Goal: Information Seeking & Learning: Check status

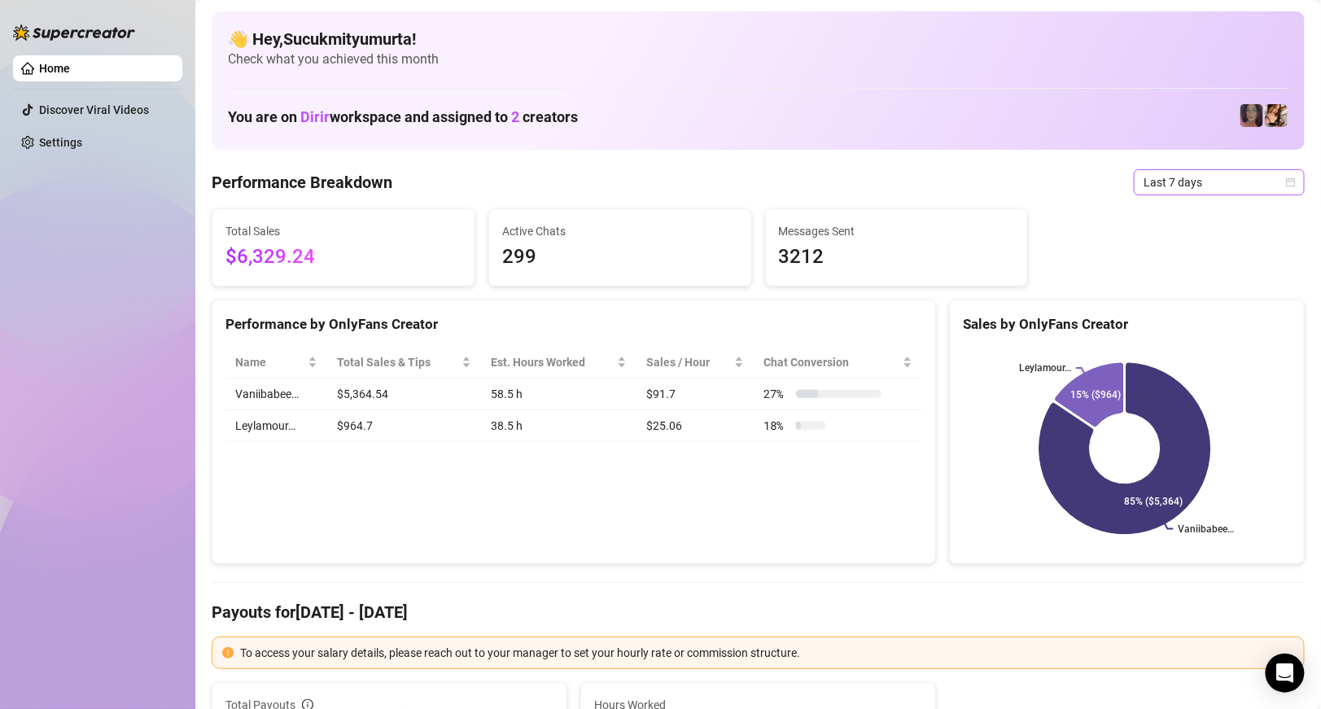
click at [1274, 176] on span "Last 7 days" at bounding box center [1219, 182] width 151 height 24
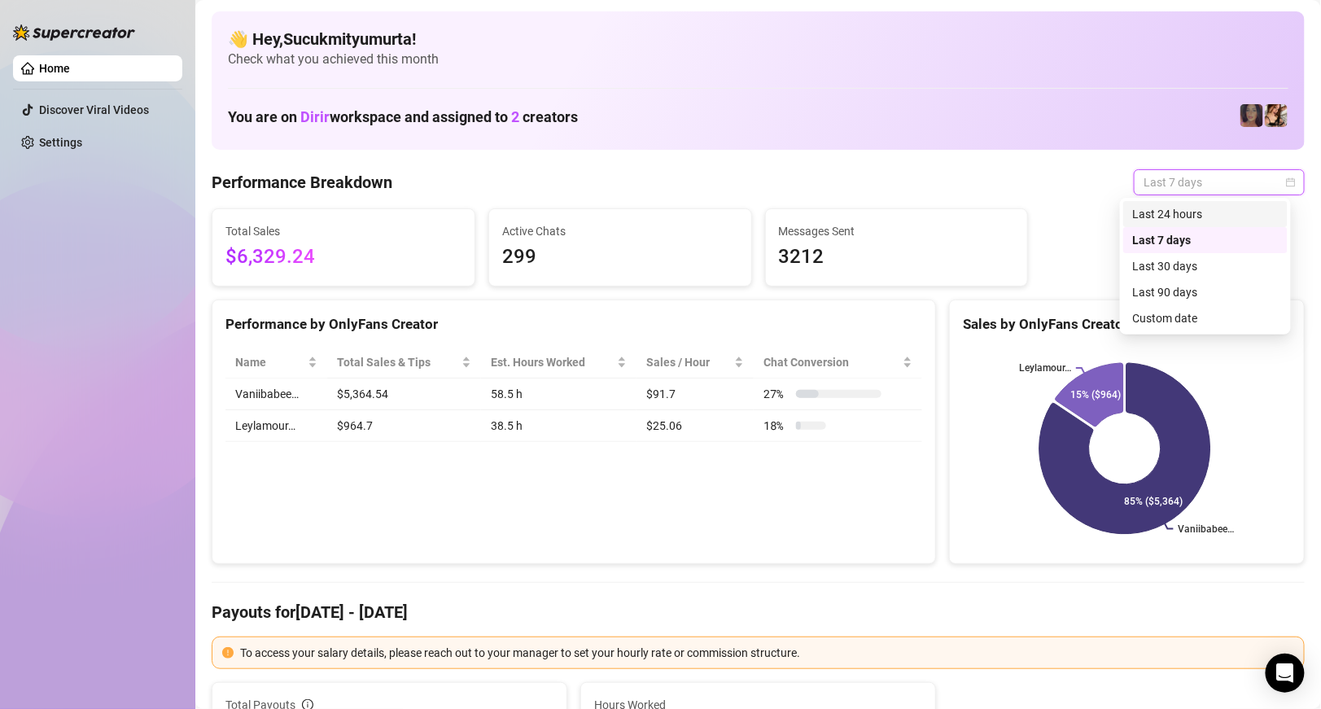
drag, startPoint x: 1247, startPoint y: 217, endPoint x: 1237, endPoint y: 197, distance: 22.2
click at [1247, 217] on div "Last 24 hours" at bounding box center [1205, 214] width 145 height 18
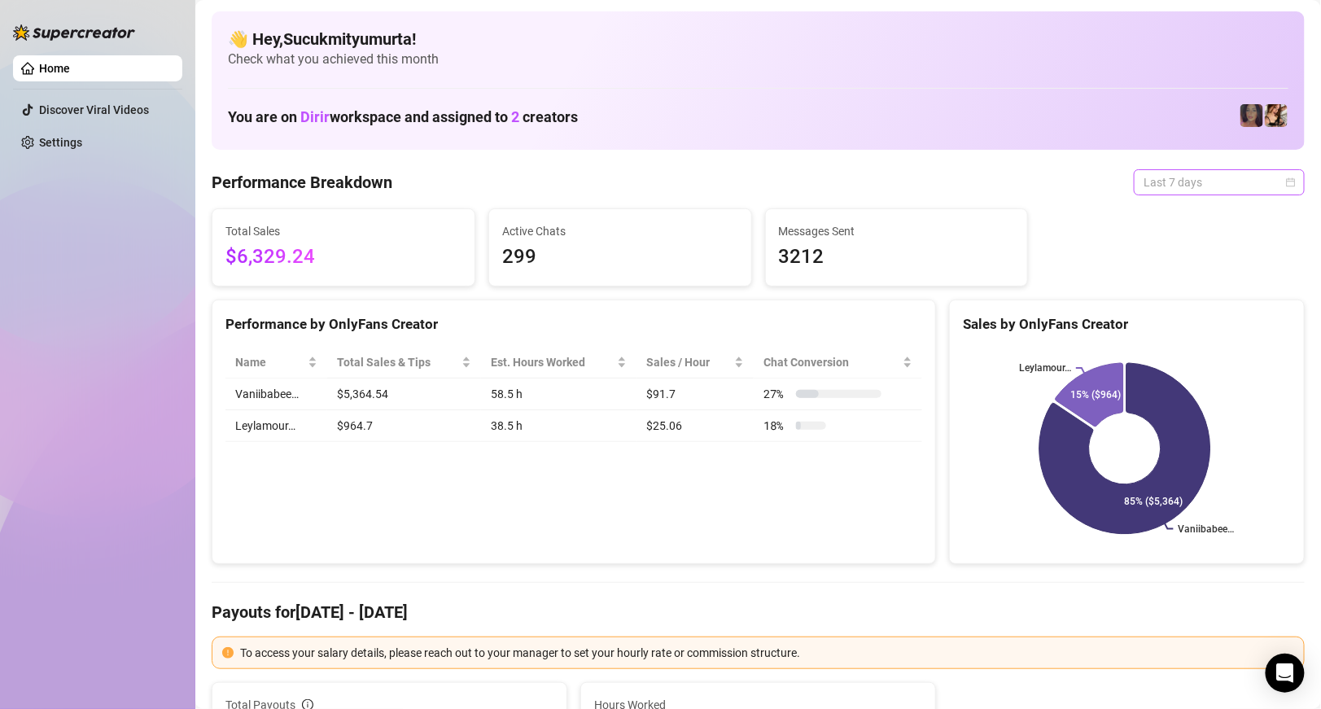
click at [1168, 171] on span "Last 7 days" at bounding box center [1219, 182] width 151 height 24
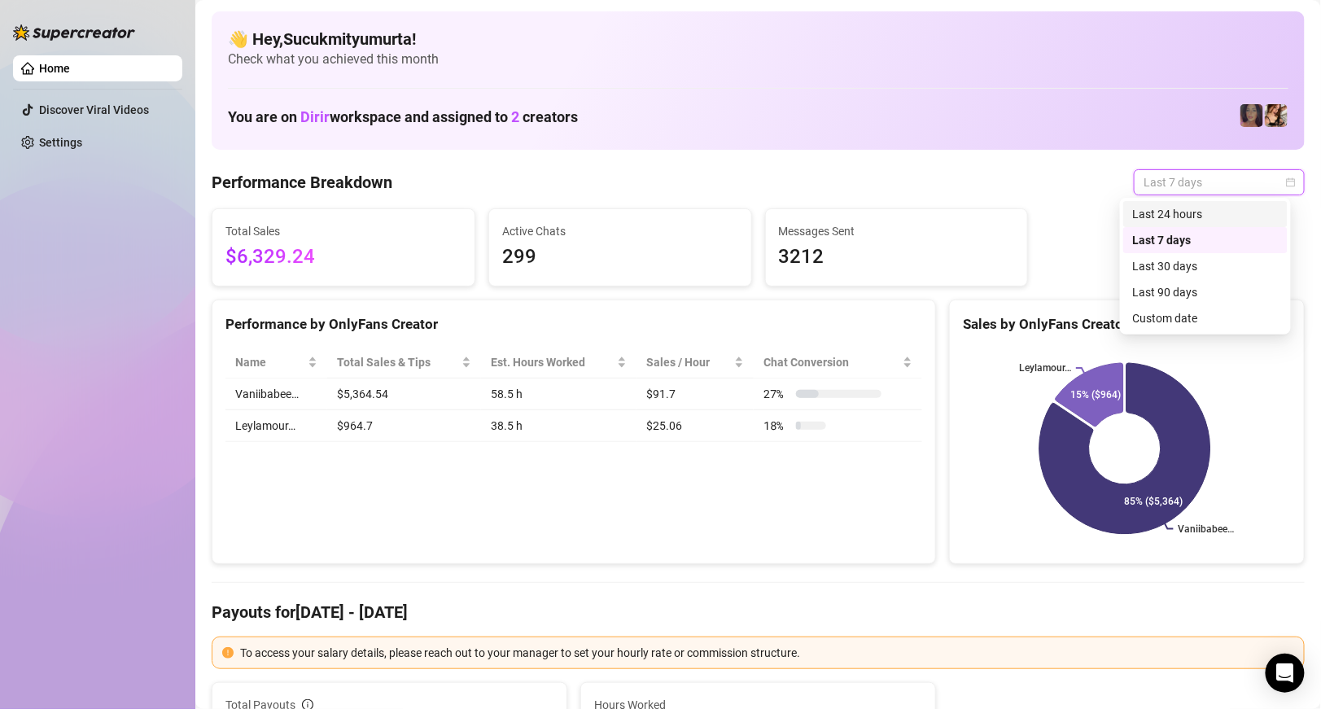
click at [1162, 208] on div "Last 24 hours" at bounding box center [1205, 214] width 145 height 18
click at [1162, 208] on div "Total Sales $6,329.24 Active Chats 299 Messages Sent 3212" at bounding box center [758, 247] width 1106 height 78
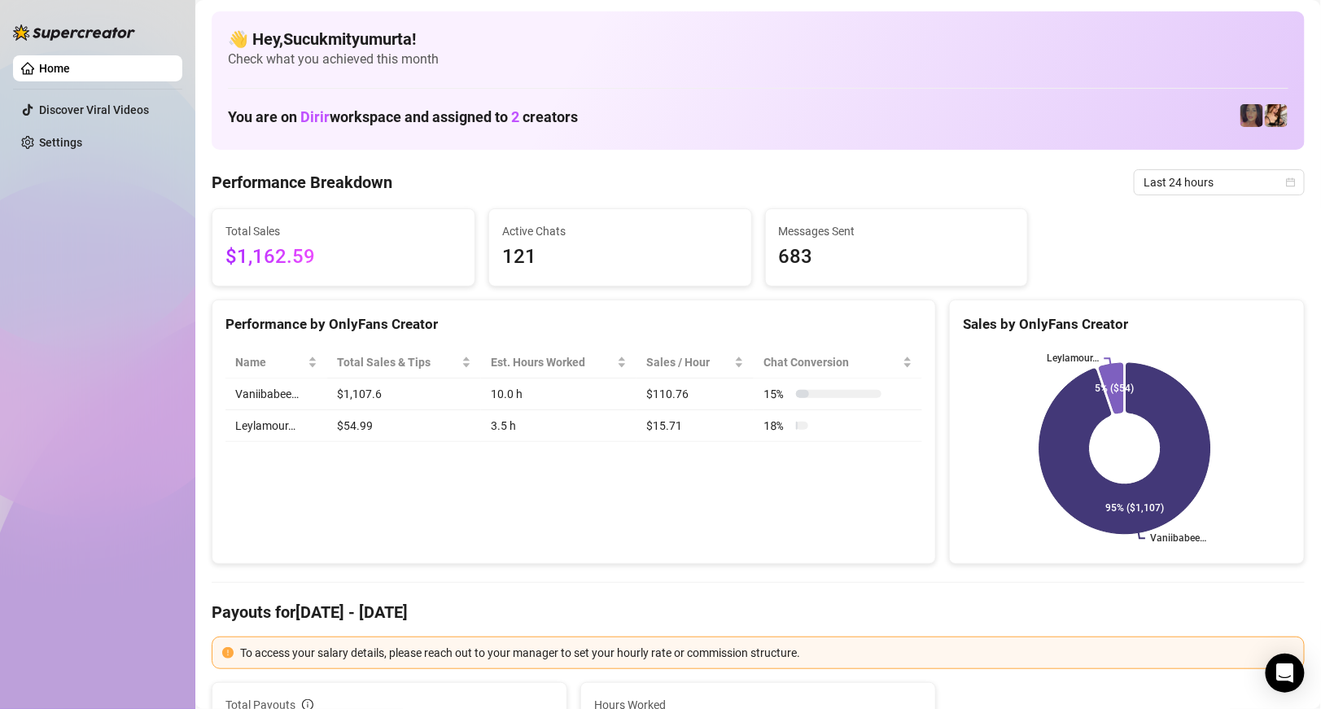
drag, startPoint x: 402, startPoint y: 159, endPoint x: 414, endPoint y: 160, distance: 12.3
drag, startPoint x: 517, startPoint y: 118, endPoint x: 529, endPoint y: 114, distance: 12.9
click at [529, 114] on h1 "You are on Dirir workspace and assigned to 2 creators" at bounding box center [403, 117] width 350 height 18
drag, startPoint x: 634, startPoint y: 113, endPoint x: 601, endPoint y: 126, distance: 35.8
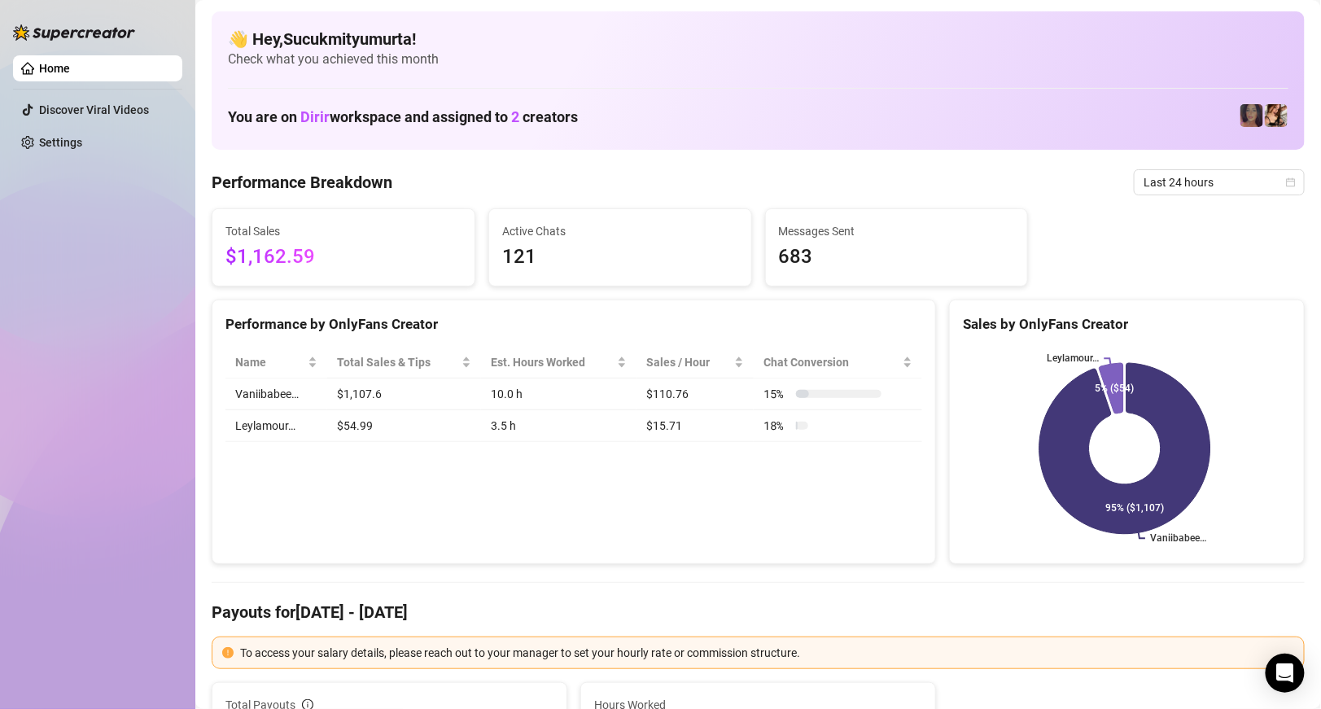
click at [601, 126] on div "You are on Dirir workspace and assigned to 2 creators" at bounding box center [758, 116] width 1061 height 35
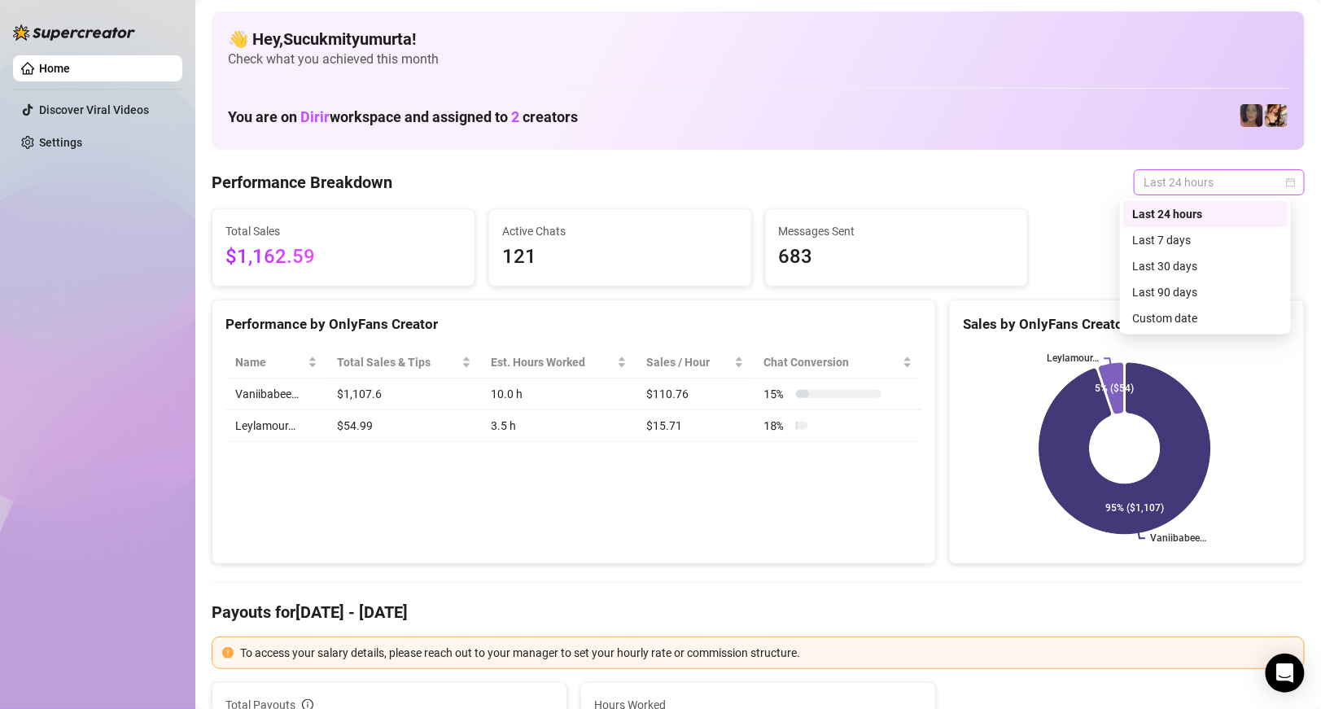
click at [1171, 177] on span "Last 24 hours" at bounding box center [1219, 182] width 151 height 24
click at [1174, 175] on span "Last 24 hours" at bounding box center [1219, 182] width 151 height 24
click at [1192, 256] on div "Last 30 days" at bounding box center [1205, 266] width 164 height 26
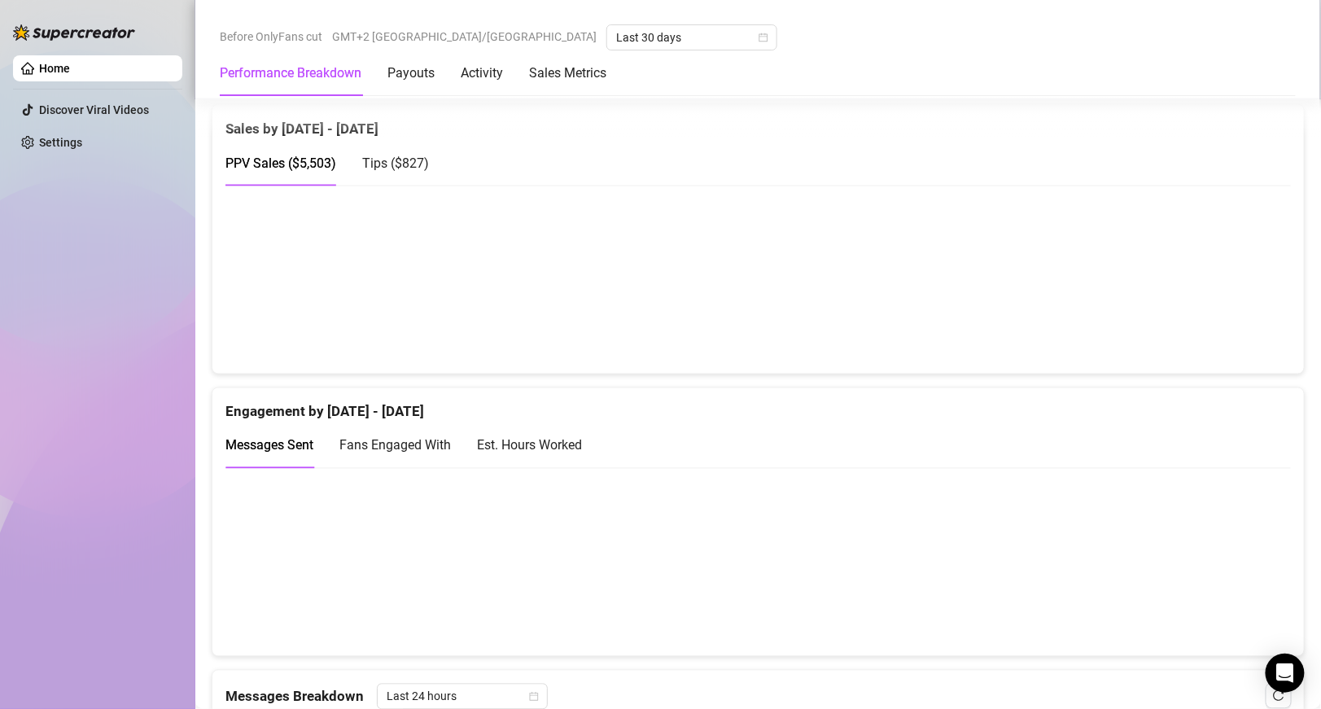
scroll to position [870, 0]
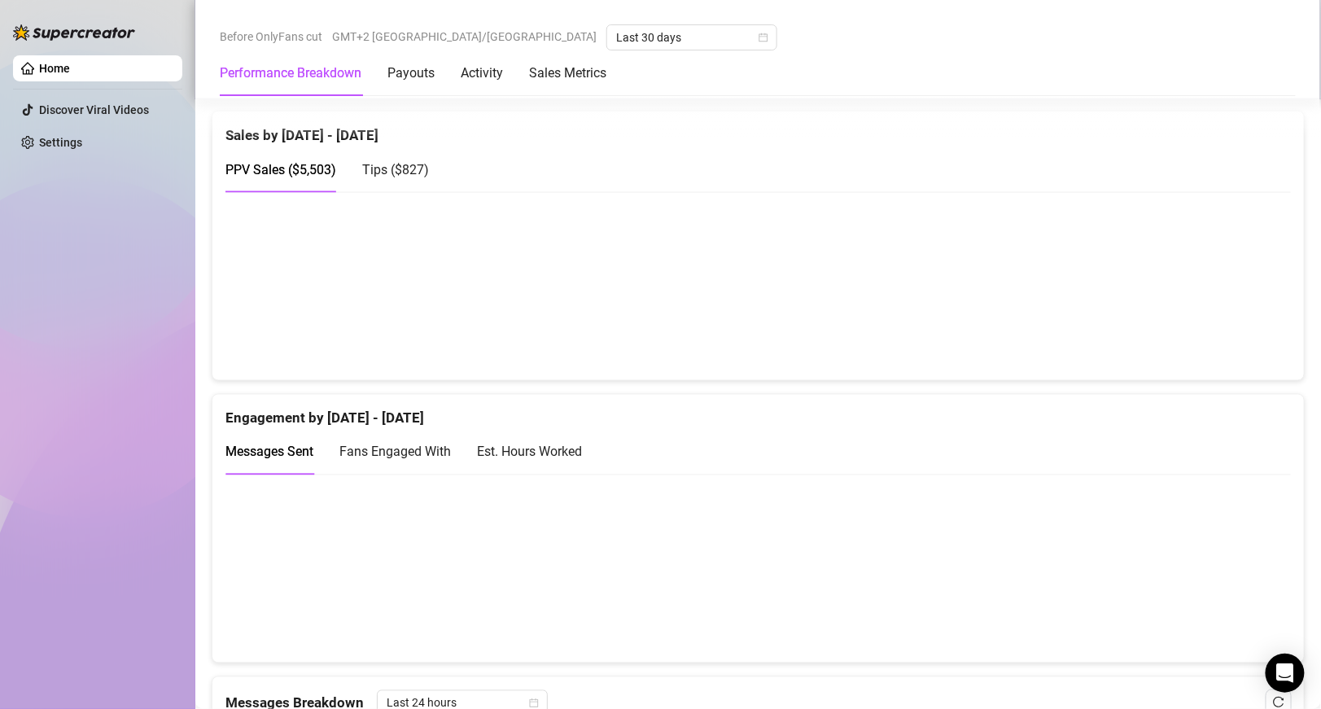
click at [405, 170] on span "Tips ( $827 )" at bounding box center [395, 169] width 67 height 15
click at [321, 162] on span "PPV Sales ( $5,503 )" at bounding box center [281, 169] width 111 height 15
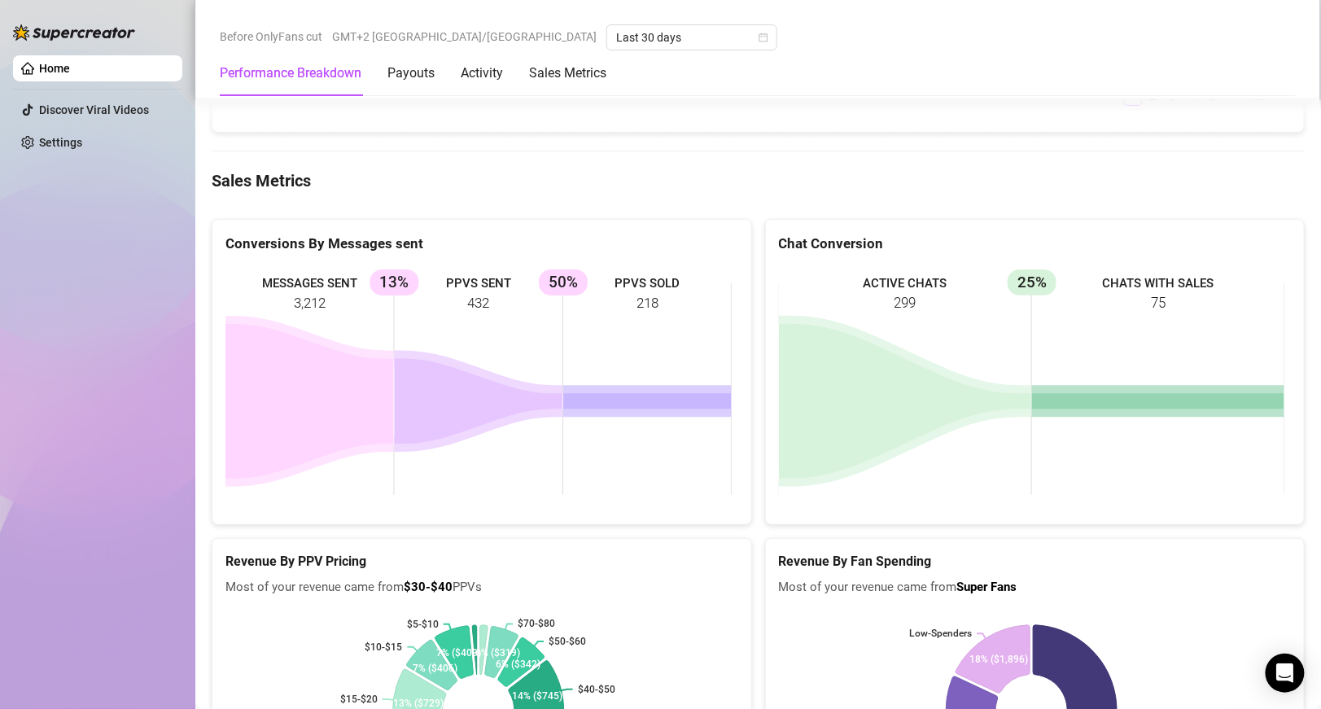
scroll to position [2030, 0]
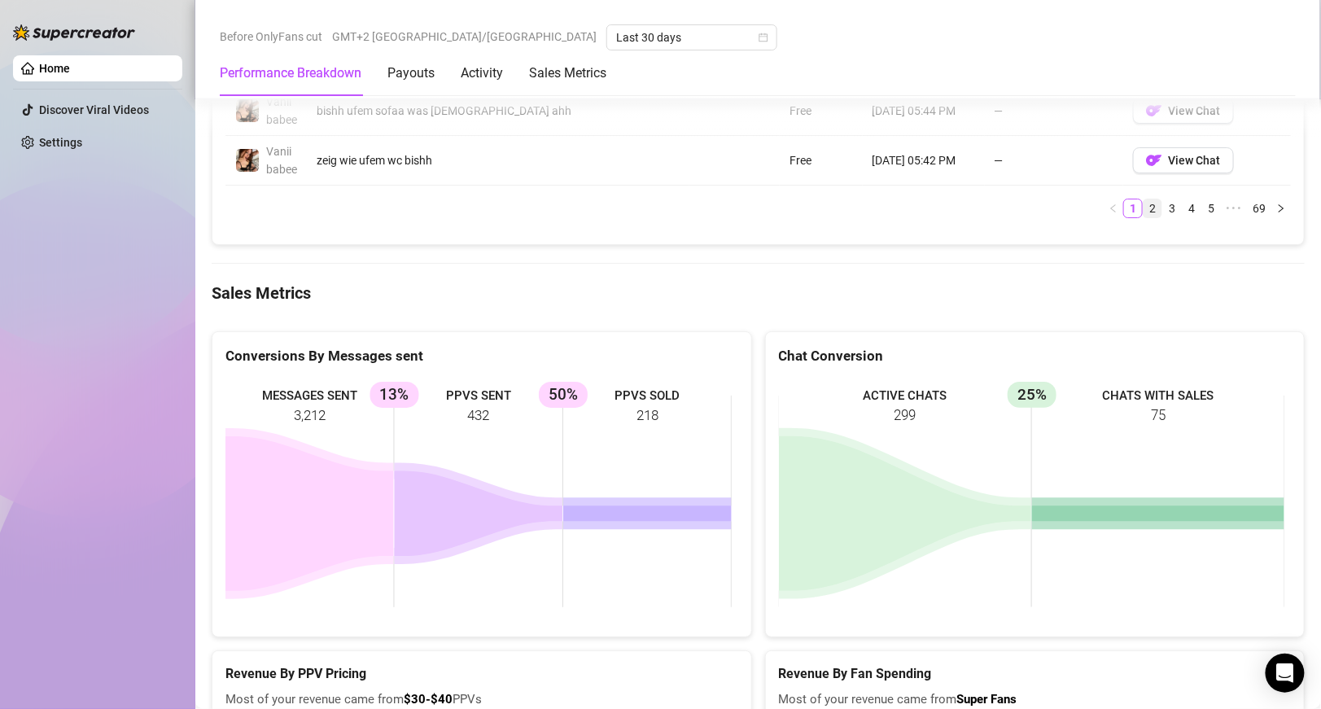
click at [1147, 217] on link "2" at bounding box center [1153, 208] width 18 height 18
click at [1165, 217] on link "3" at bounding box center [1172, 208] width 18 height 18
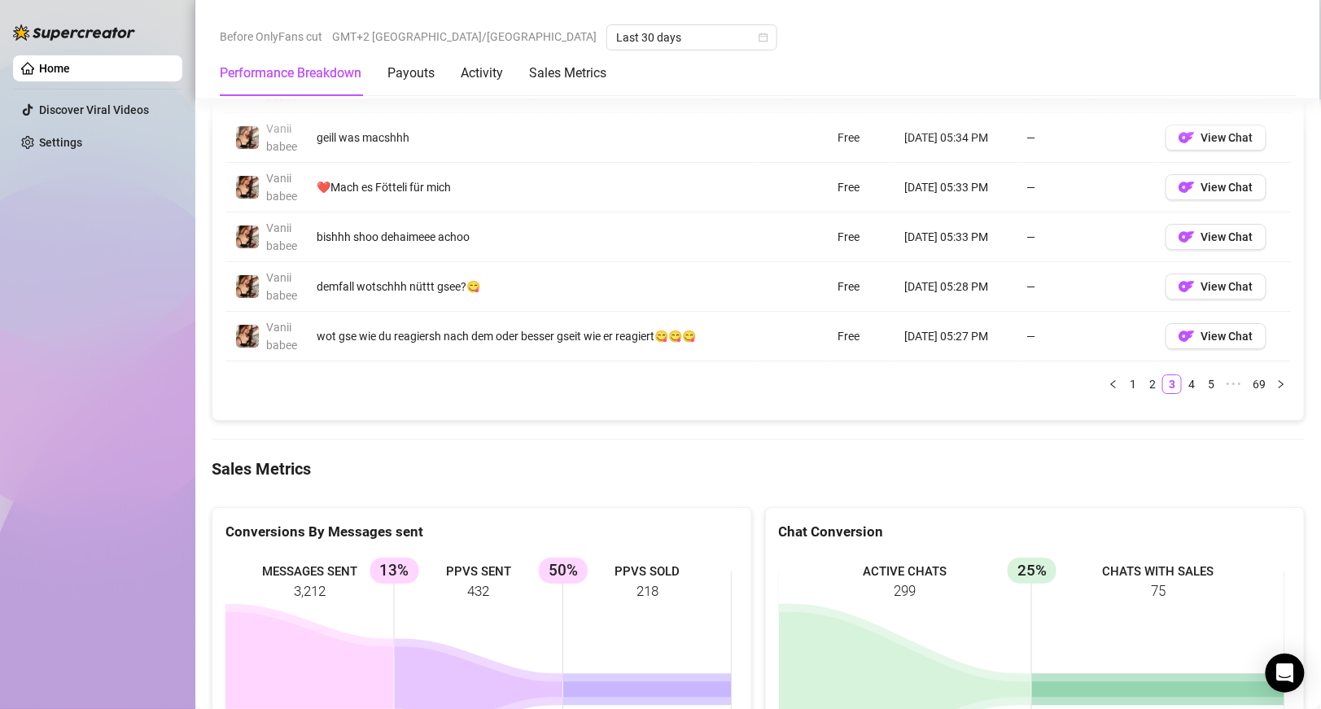
scroll to position [1859, 0]
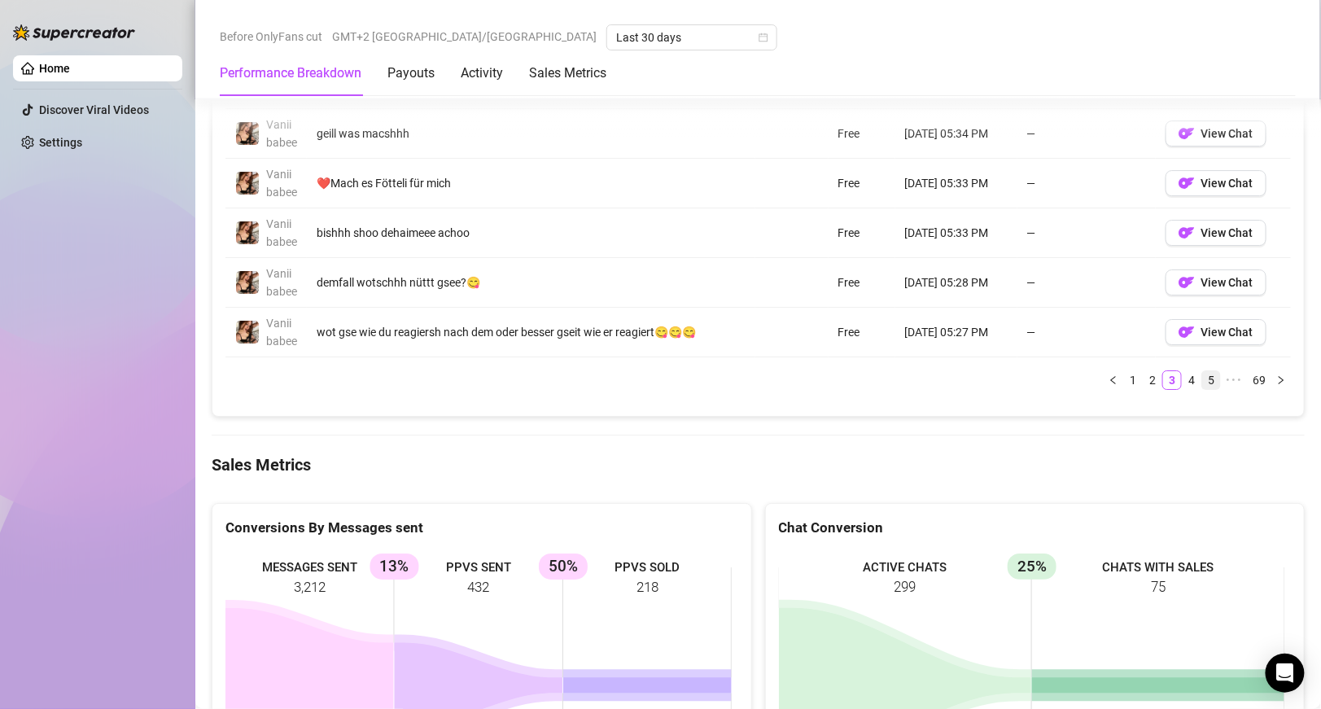
click at [1202, 389] on link "5" at bounding box center [1211, 380] width 18 height 18
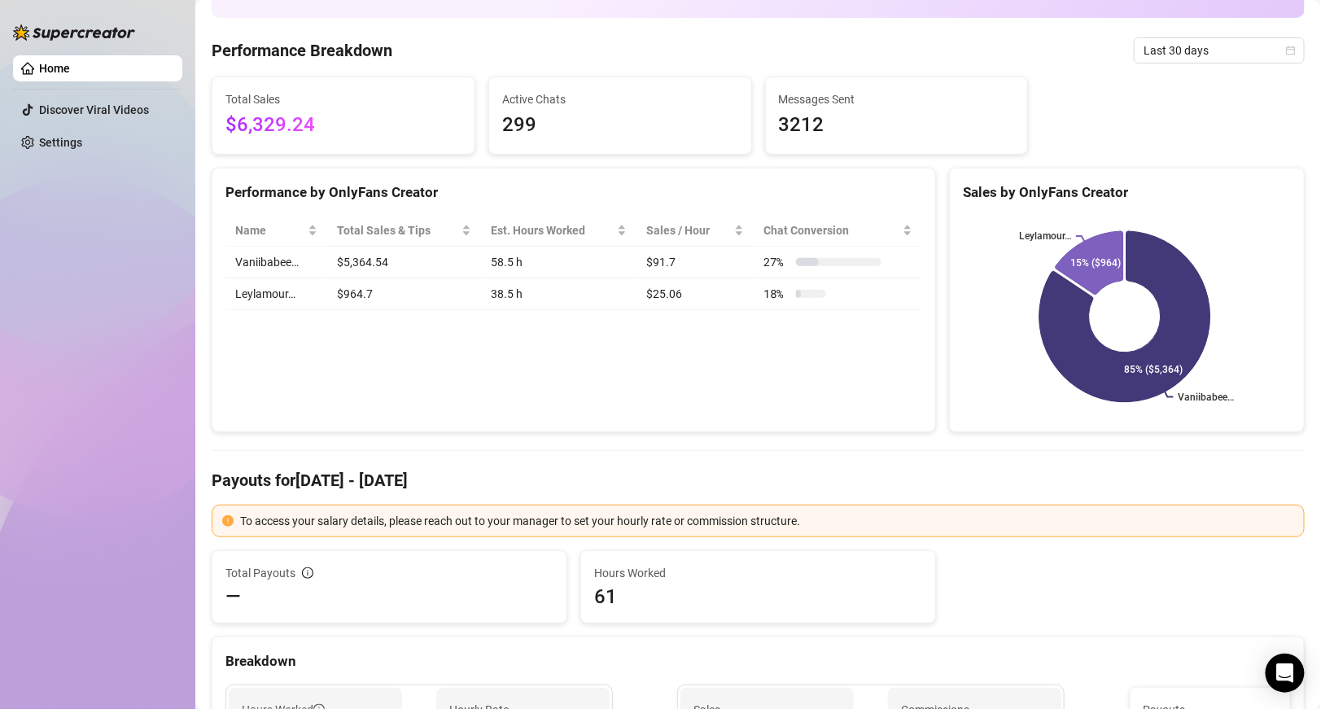
scroll to position [0, 0]
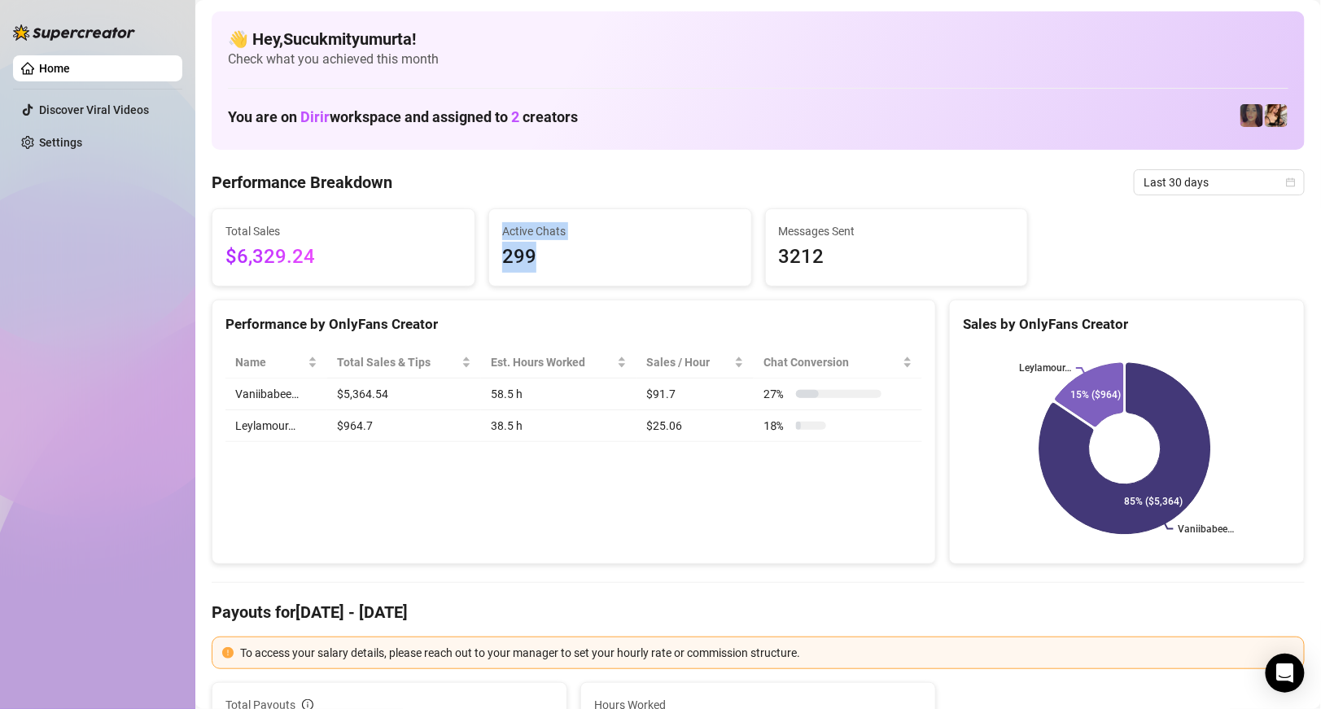
drag, startPoint x: 532, startPoint y: 255, endPoint x: 469, endPoint y: 253, distance: 63.5
click at [469, 253] on div "Total Sales $6,329.24 Active Chats 299 Messages Sent 3212" at bounding box center [758, 247] width 1106 height 78
drag, startPoint x: 388, startPoint y: 245, endPoint x: 332, endPoint y: 265, distance: 58.7
click at [332, 265] on span "$6,329.24" at bounding box center [344, 257] width 236 height 31
